Goal: Transaction & Acquisition: Book appointment/travel/reservation

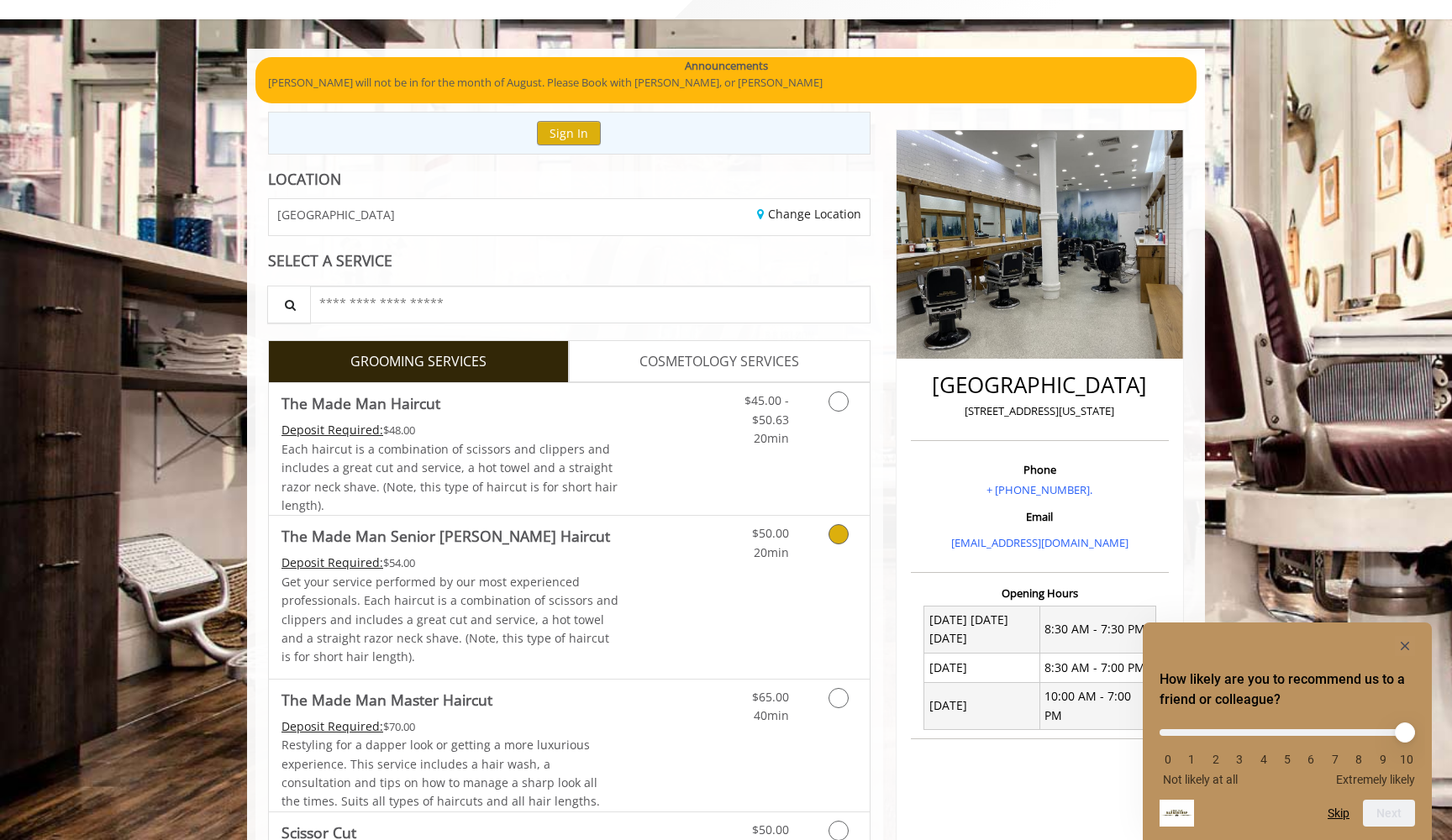
scroll to position [84, 0]
click at [1405, 646] on icon "Hide survey" at bounding box center [1405, 646] width 8 height 8
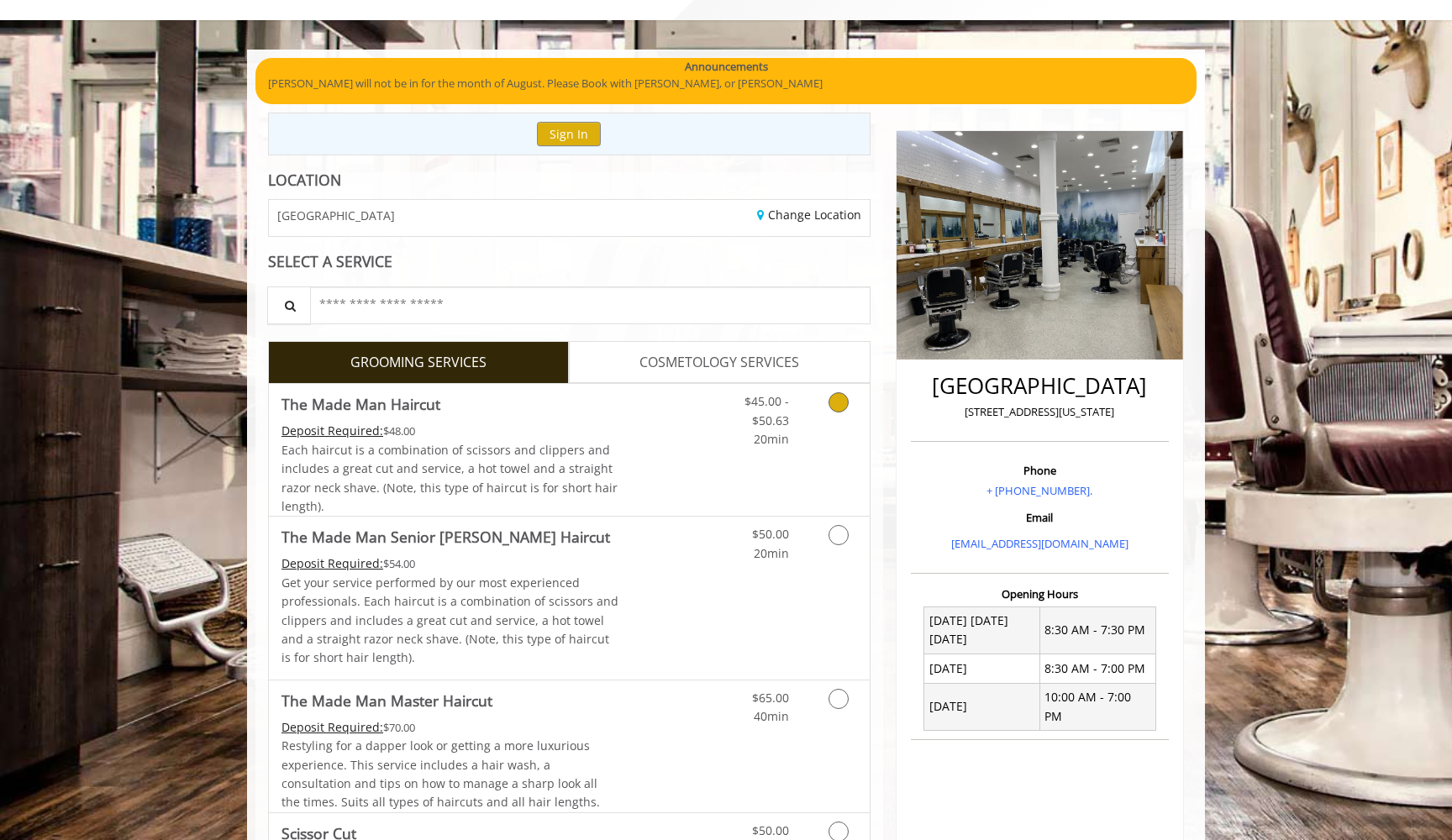
click at [817, 413] on link "Grooming services" at bounding box center [835, 416] width 43 height 65
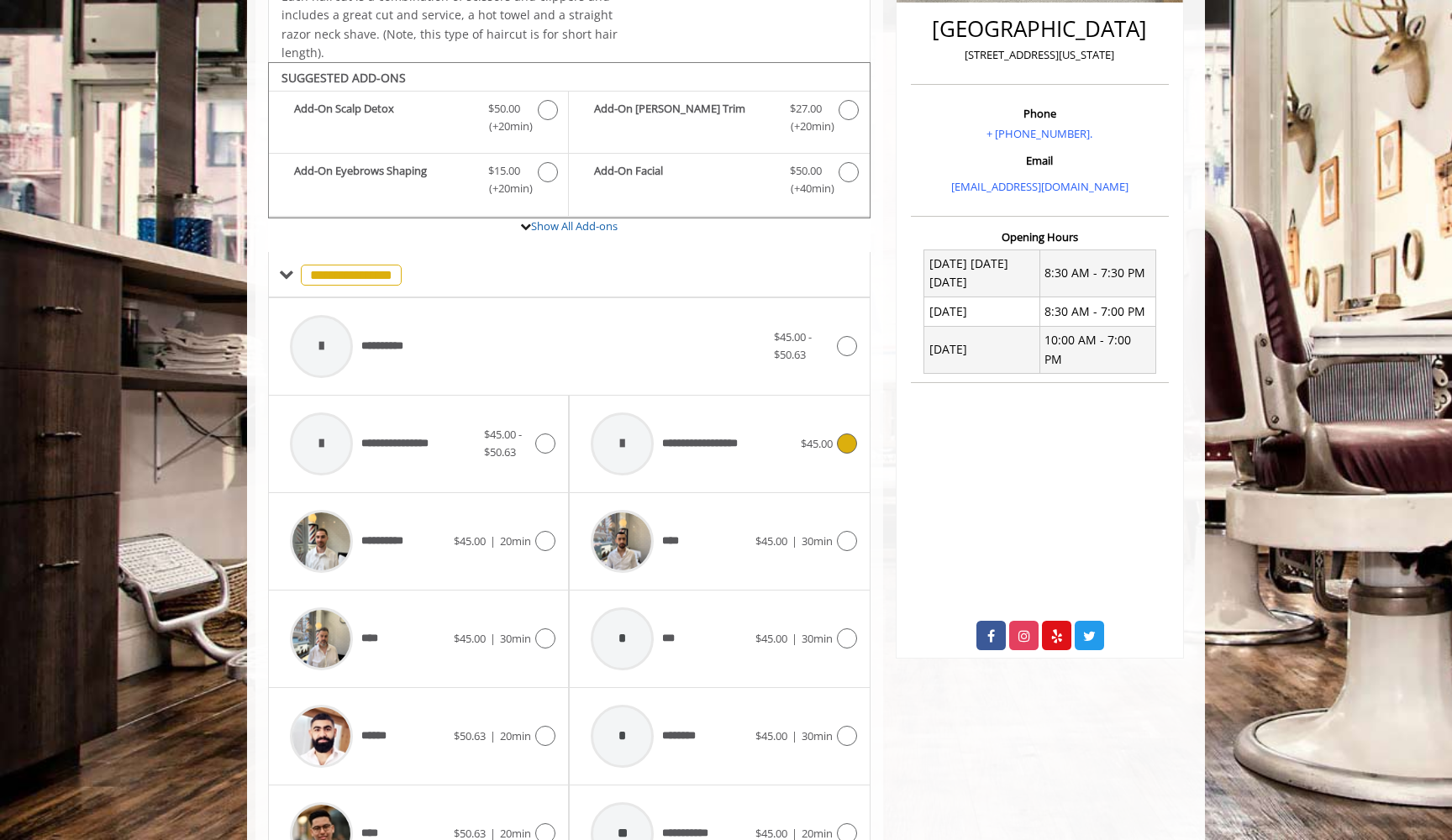
scroll to position [499, 0]
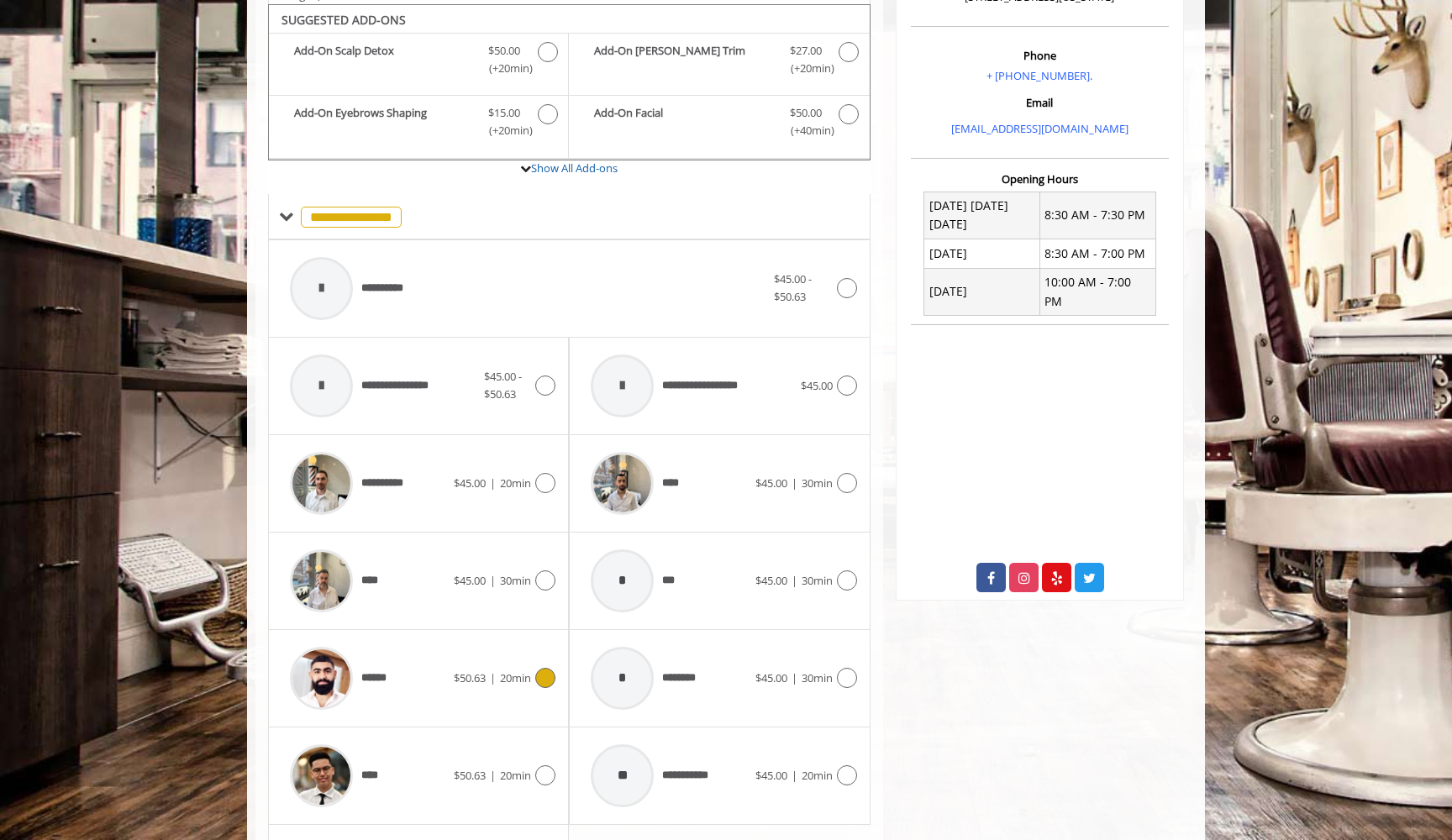
click at [511, 673] on span "20min" at bounding box center [515, 677] width 31 height 15
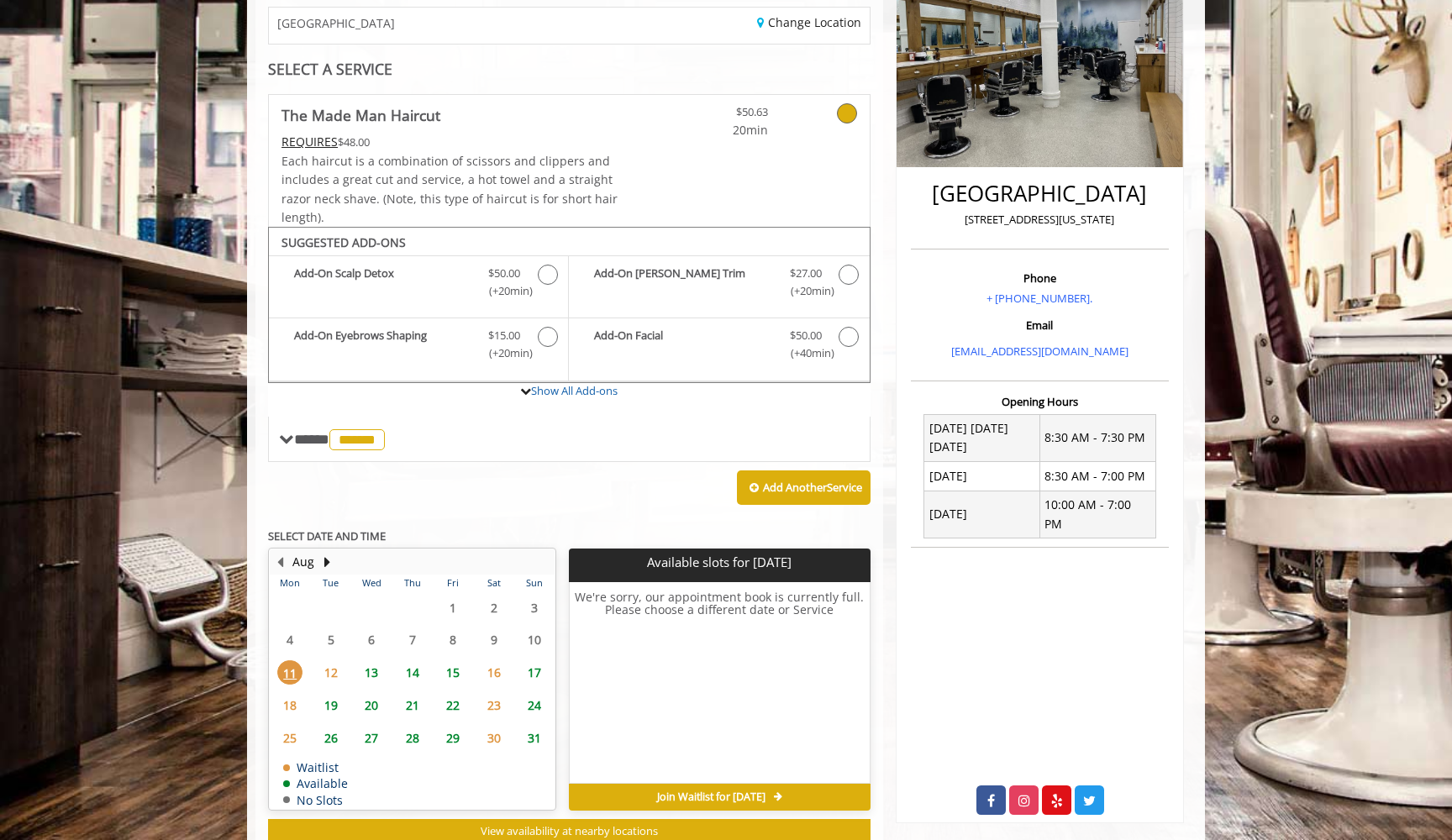
scroll to position [321, 0]
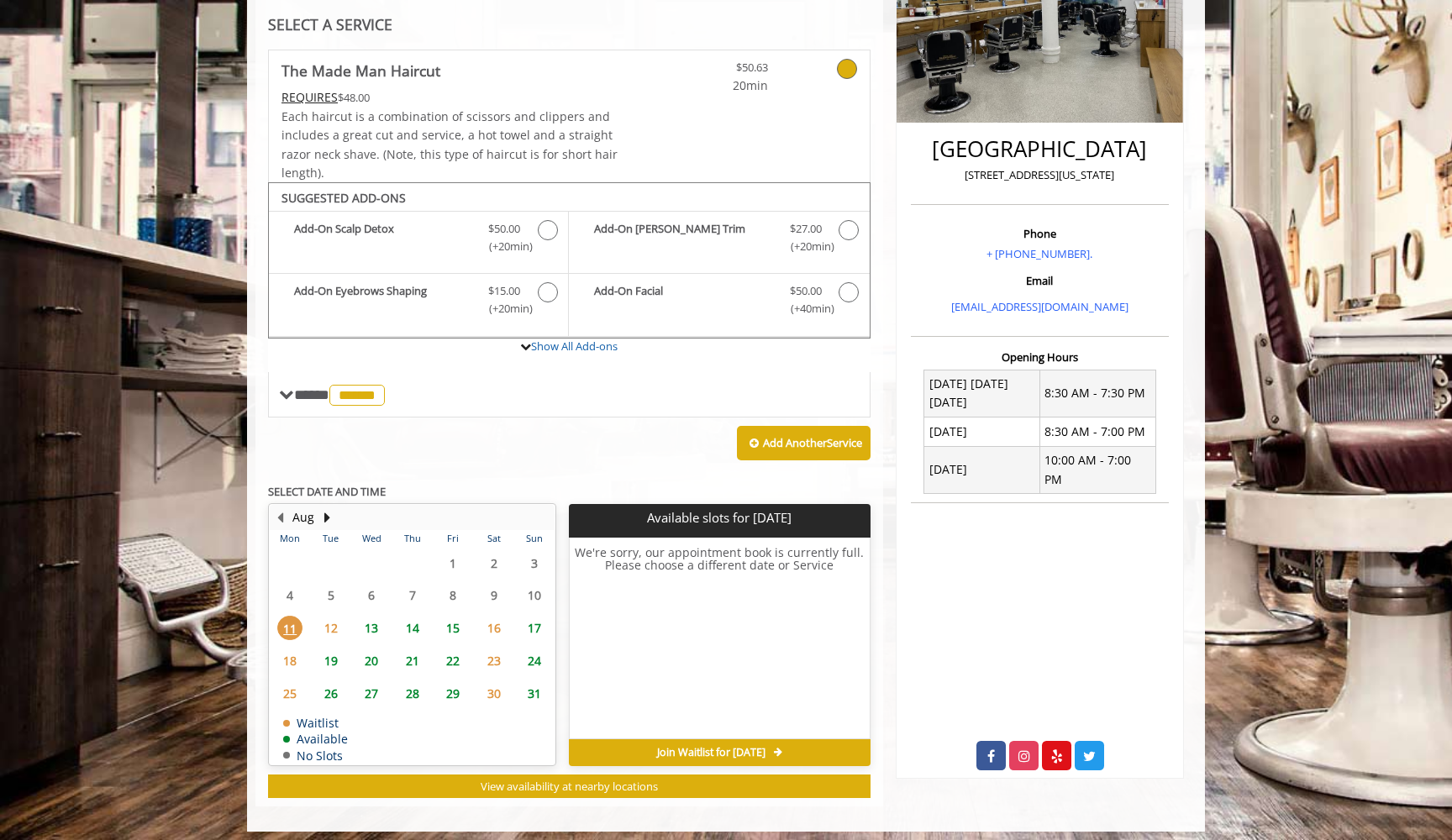
click at [452, 621] on span "15" at bounding box center [453, 627] width 25 height 25
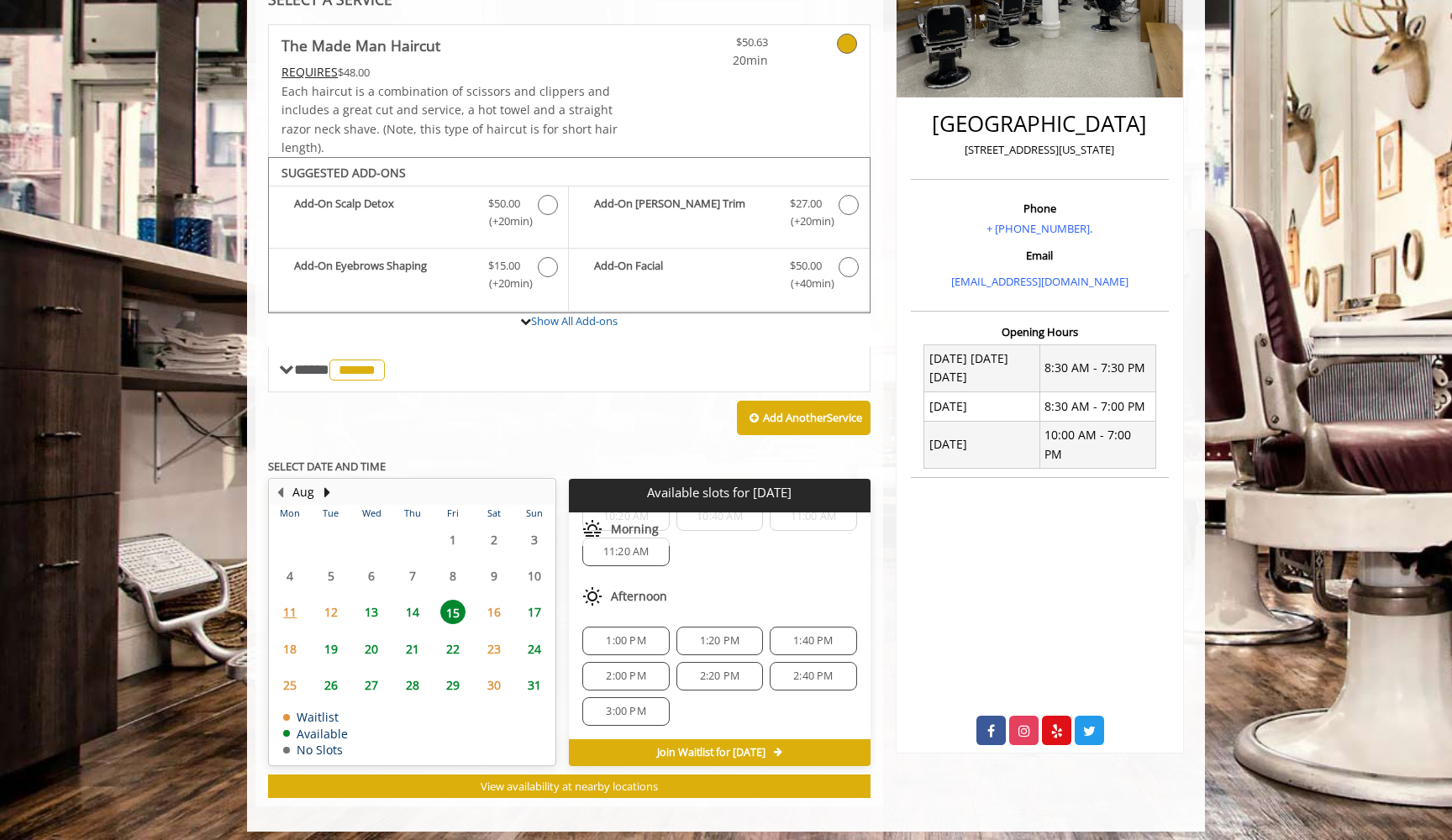
scroll to position [57, 0]
click at [540, 603] on span "17" at bounding box center [534, 611] width 25 height 25
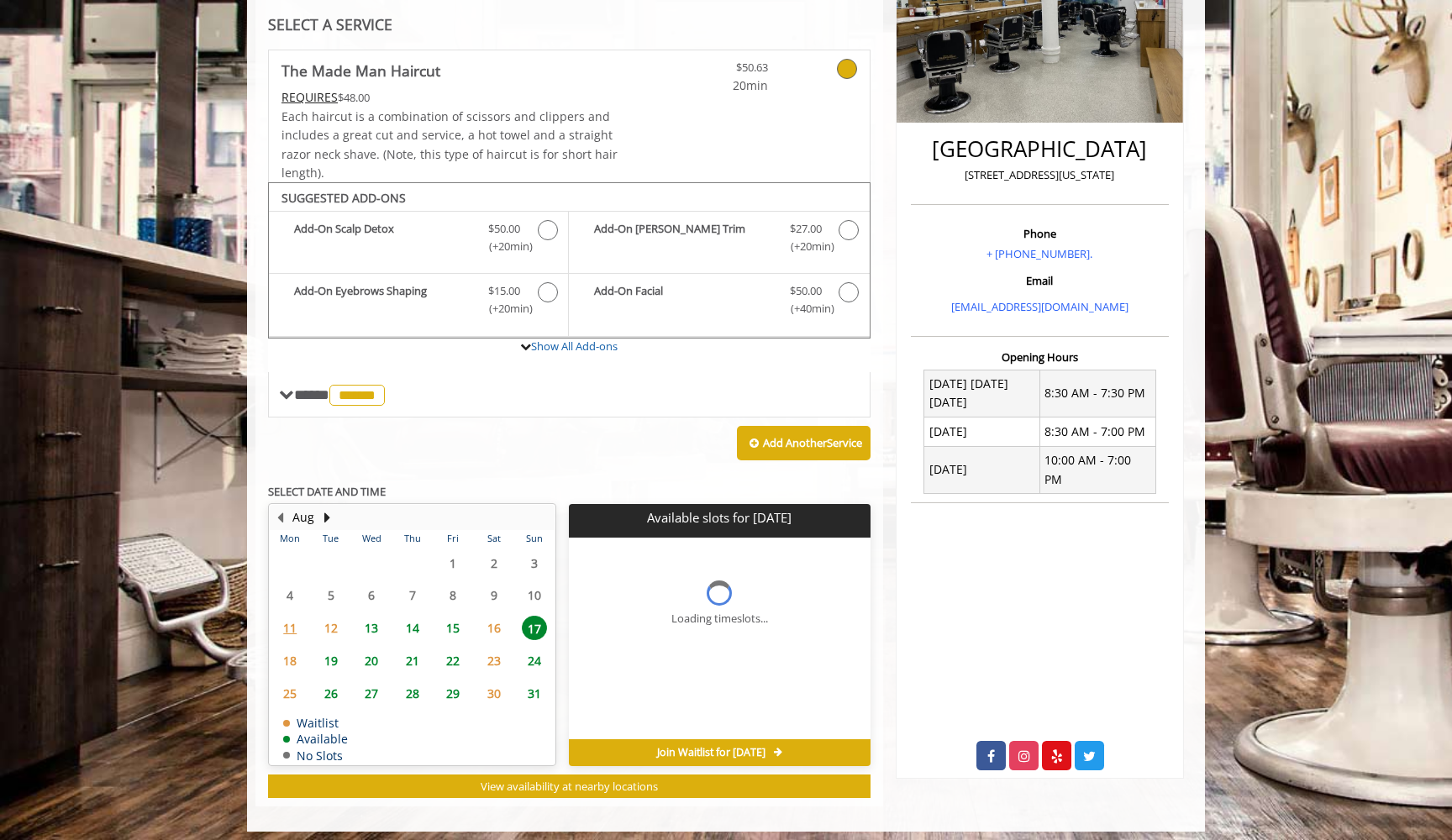
scroll to position [0, 0]
click at [622, 592] on span "12:20 PM" at bounding box center [627, 599] width 46 height 14
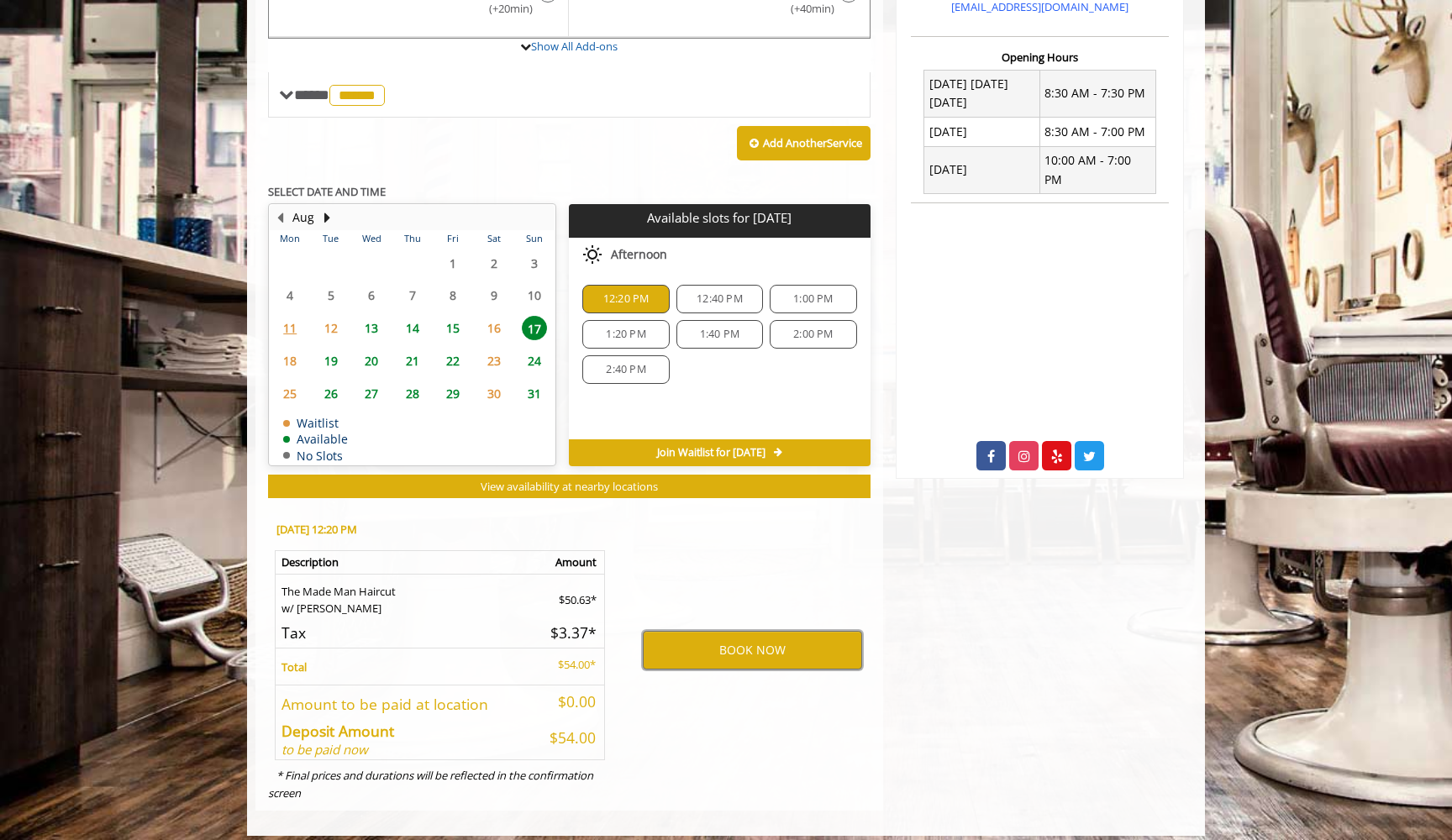
scroll to position [620, 0]
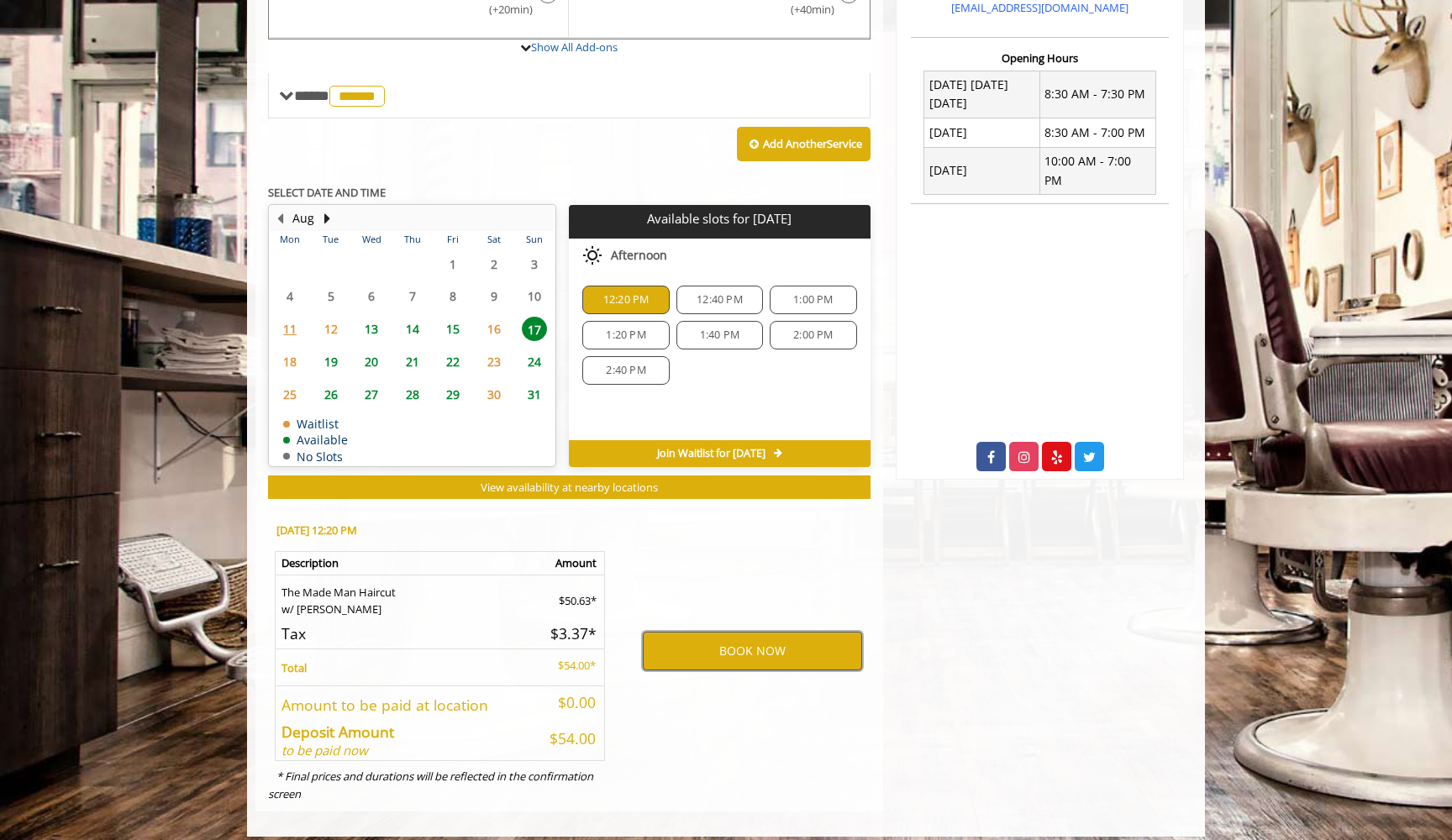
click at [735, 644] on button "BOOK NOW" at bounding box center [752, 650] width 220 height 39
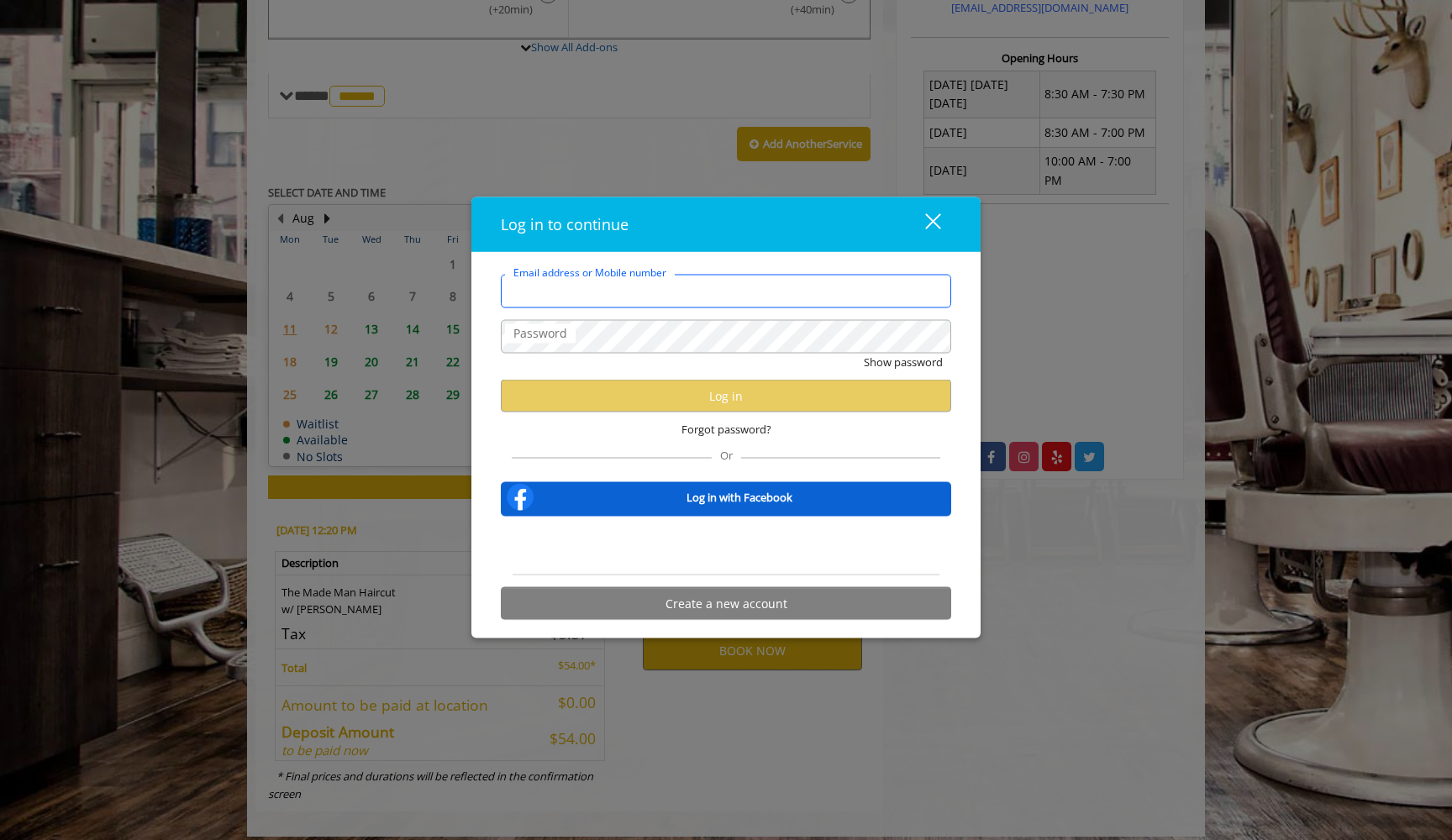
type input "**********"
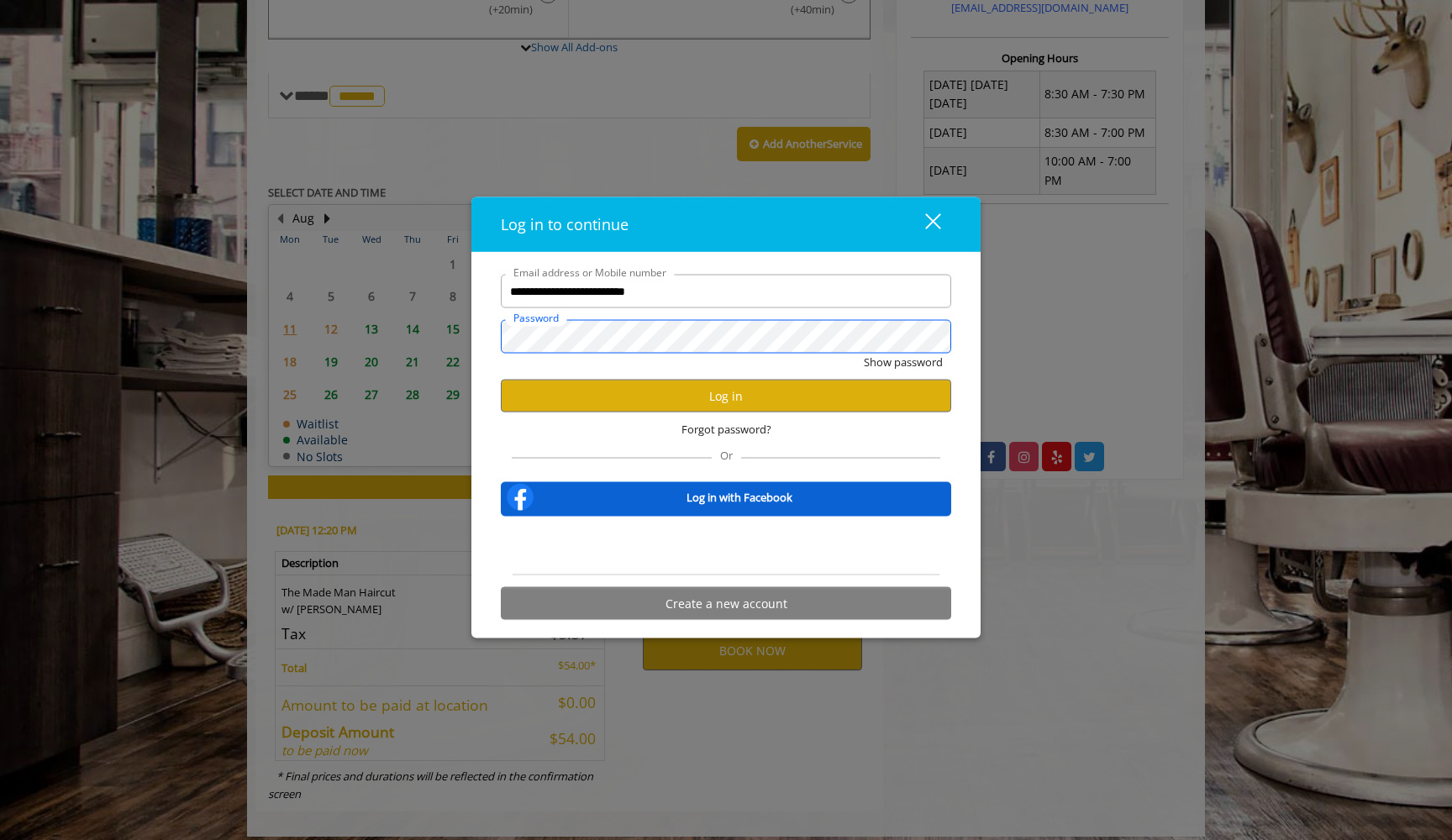
click at [903, 362] on button "Show password" at bounding box center [903, 363] width 79 height 18
click at [791, 402] on button "Log in" at bounding box center [726, 396] width 451 height 33
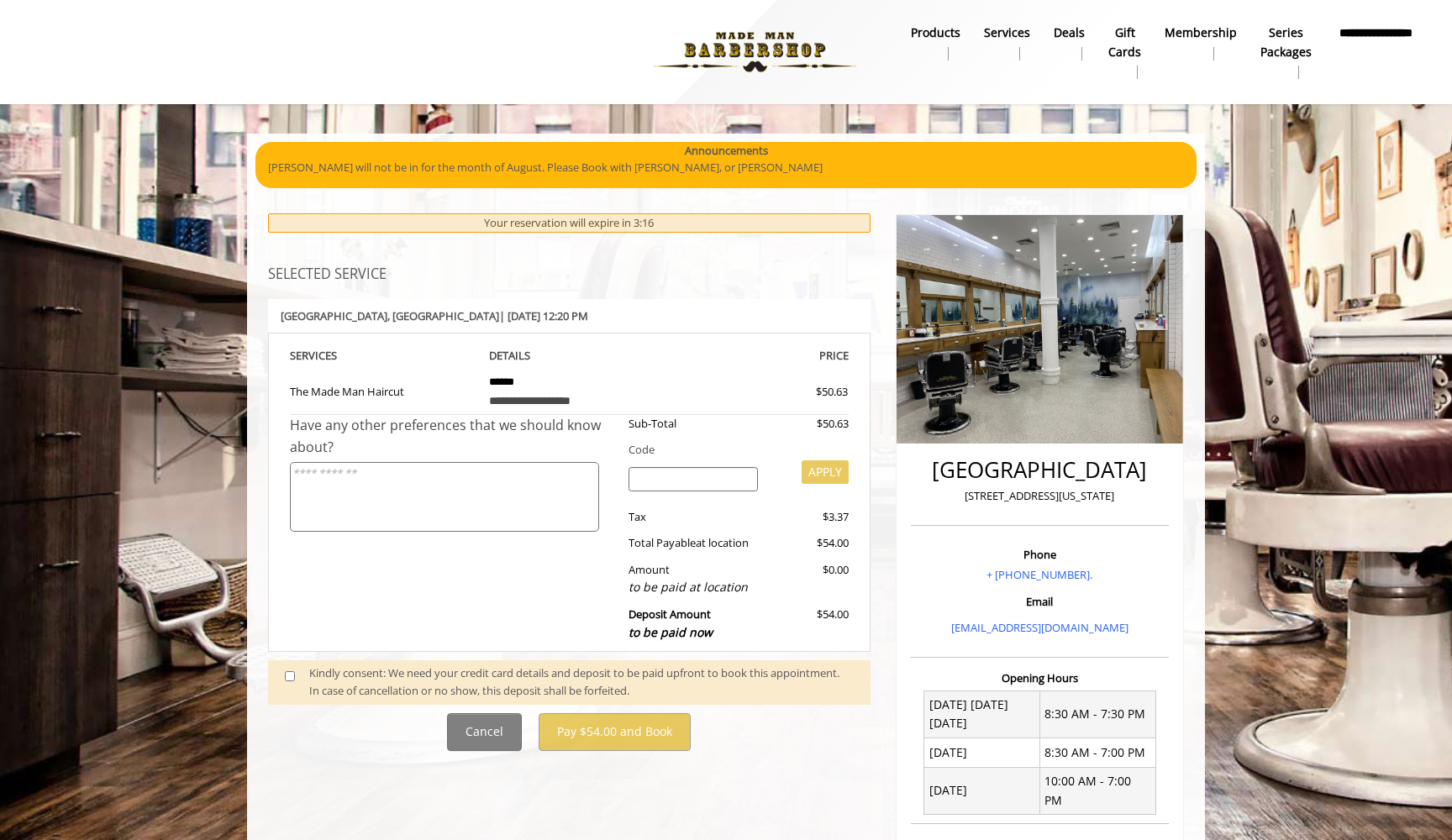
scroll to position [170, 0]
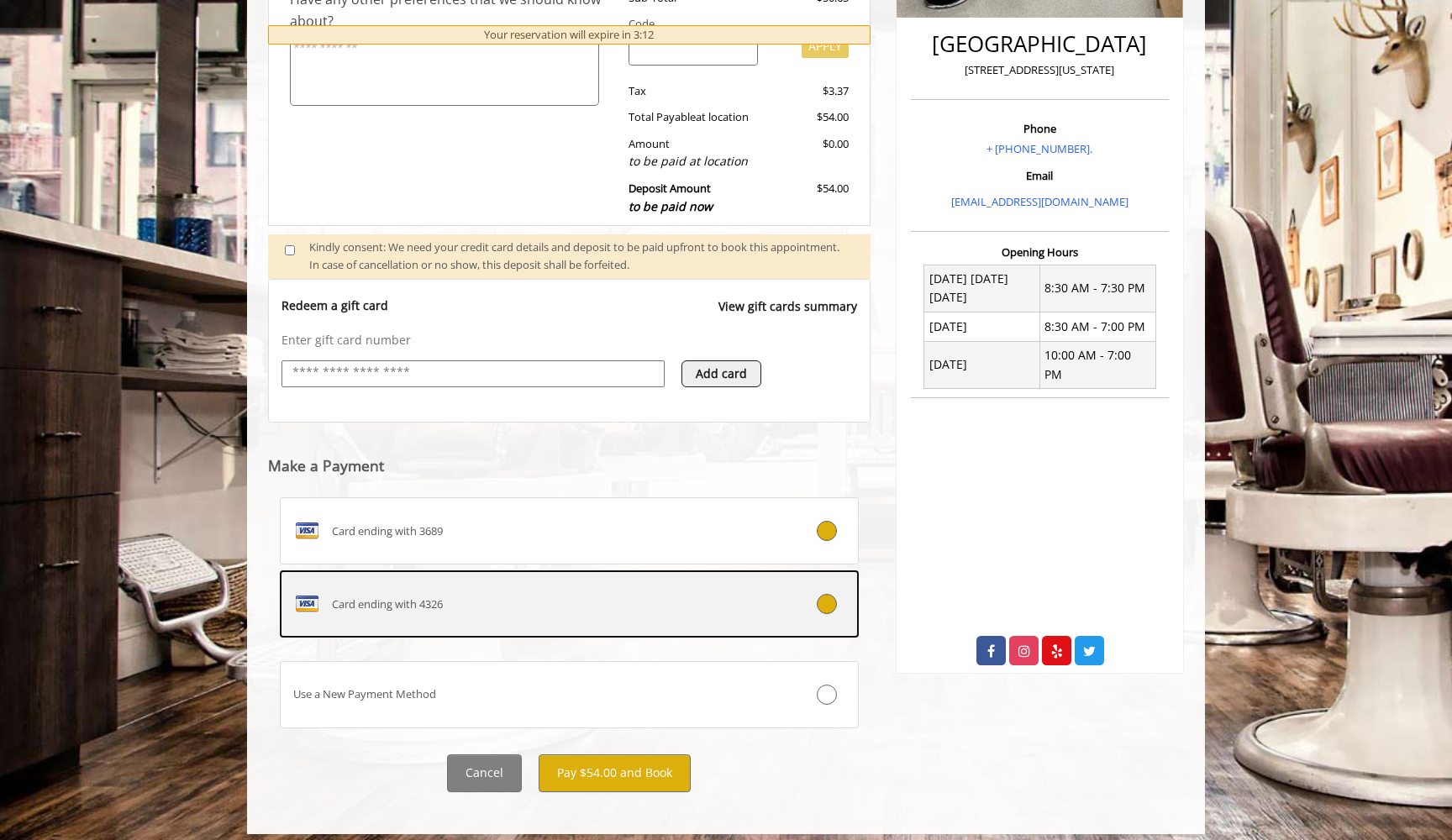
click at [844, 593] on div at bounding box center [810, 603] width 95 height 20
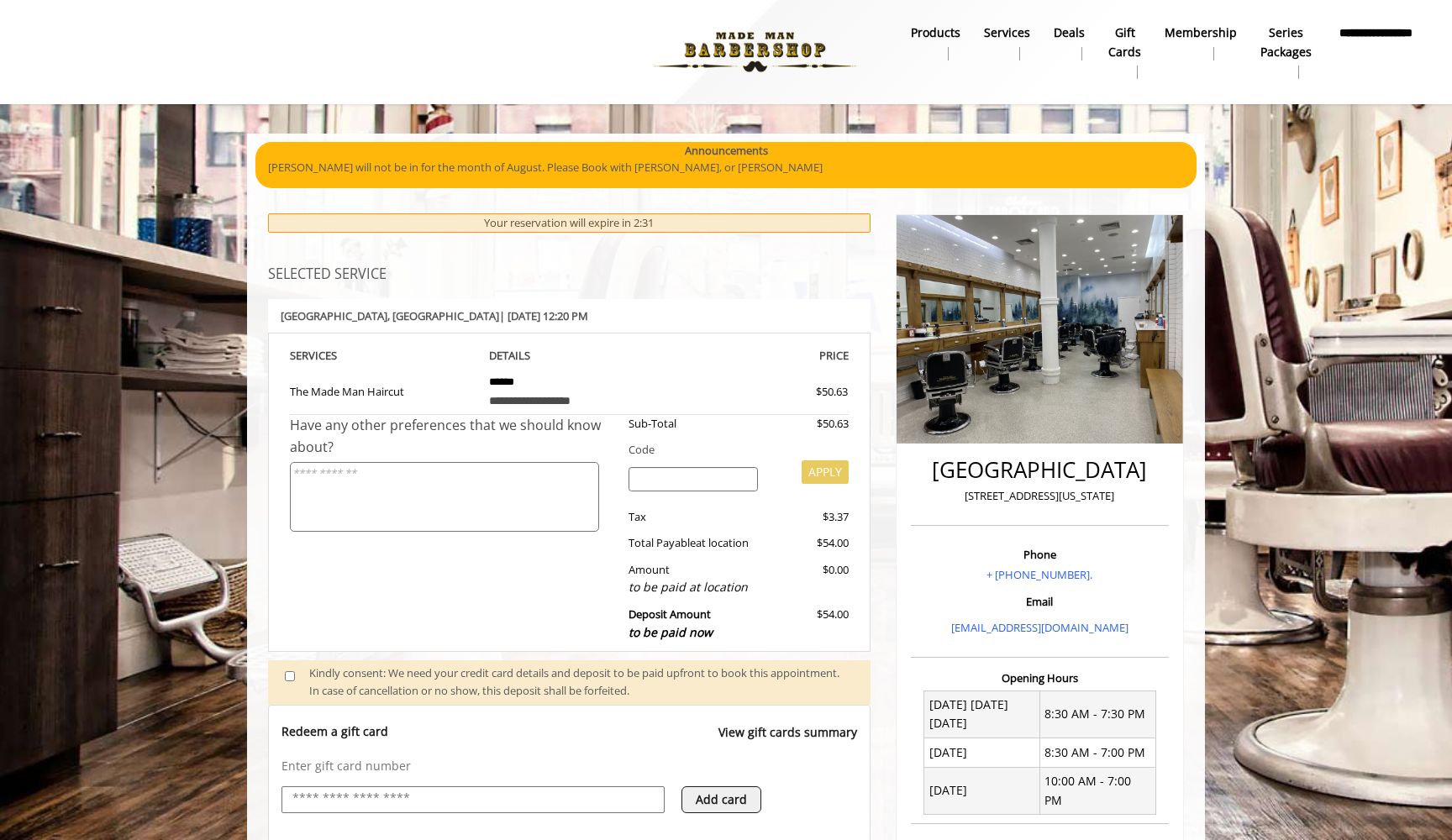
scroll to position [0, 0]
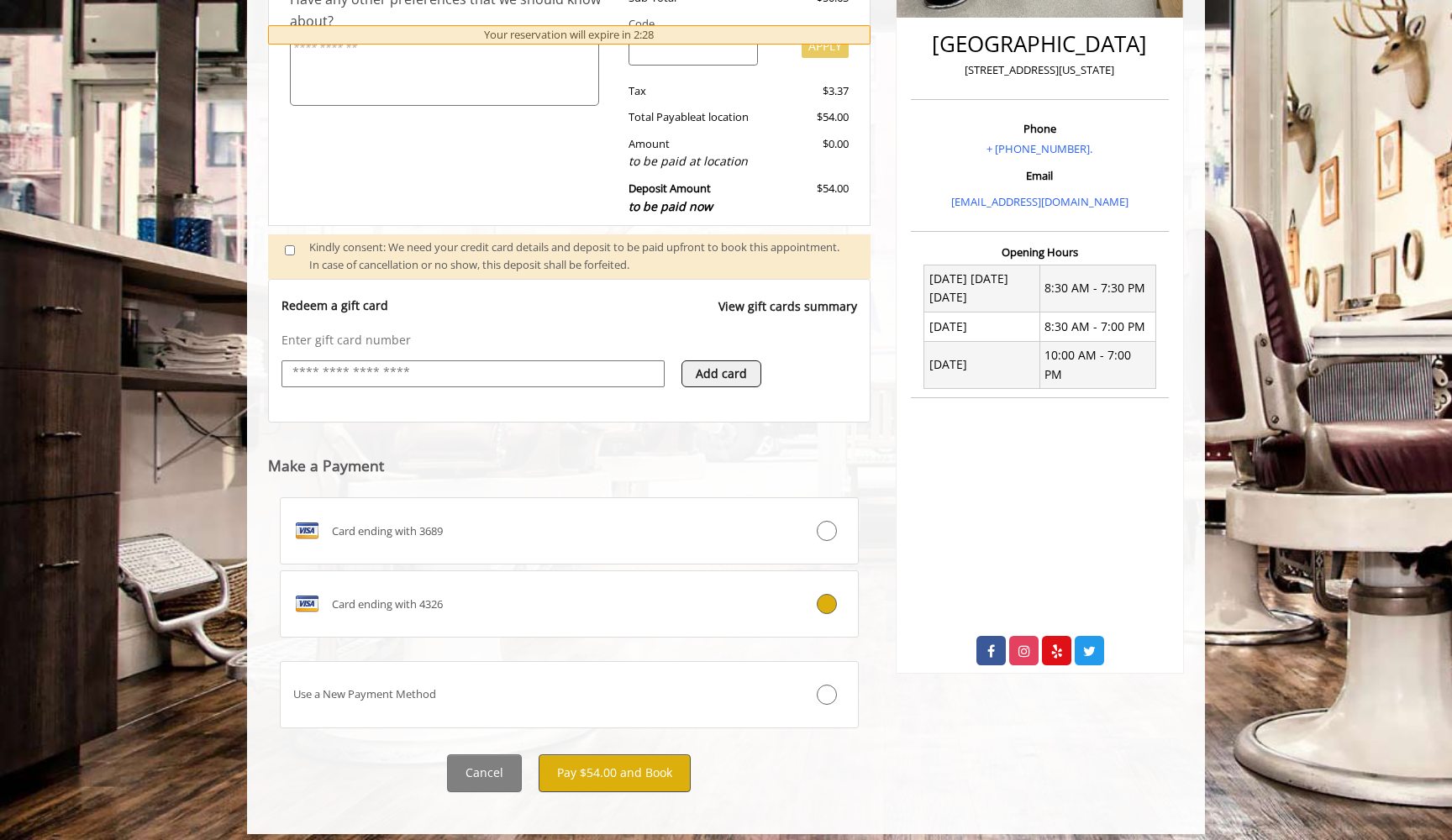
click at [603, 756] on button "Pay $54.00 and Book" at bounding box center [615, 773] width 152 height 38
